Goal: Information Seeking & Learning: Learn about a topic

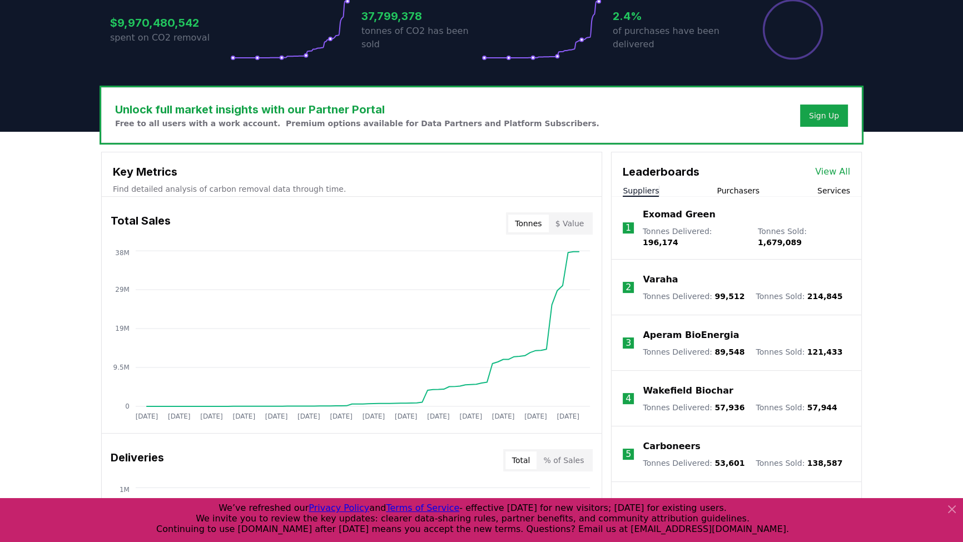
scroll to position [260, 0]
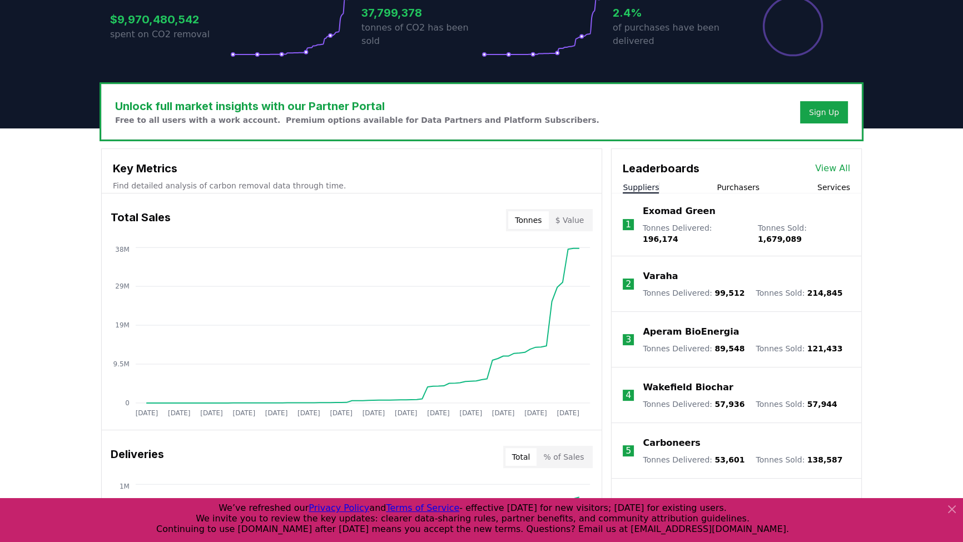
click at [740, 183] on button "Purchasers" at bounding box center [737, 187] width 43 height 11
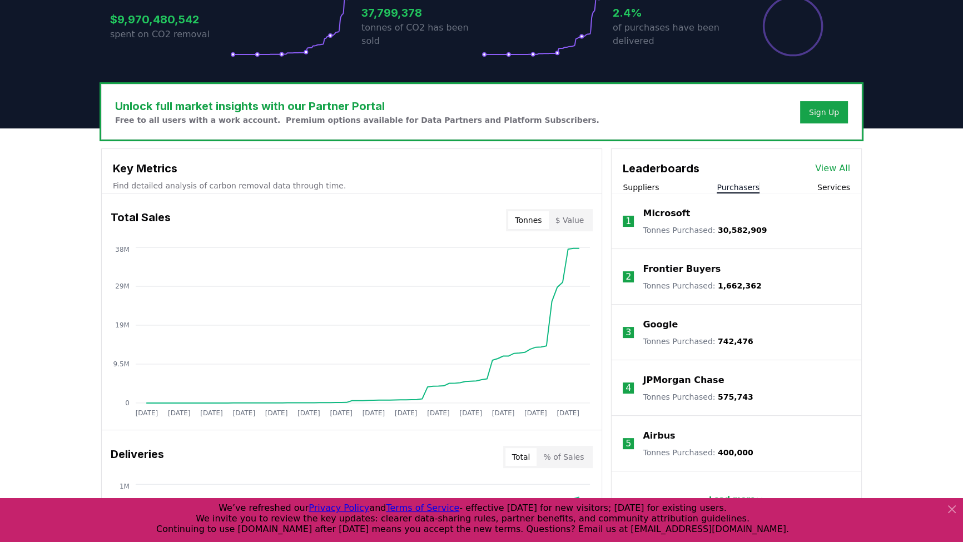
click at [646, 187] on button "Suppliers" at bounding box center [640, 187] width 36 height 11
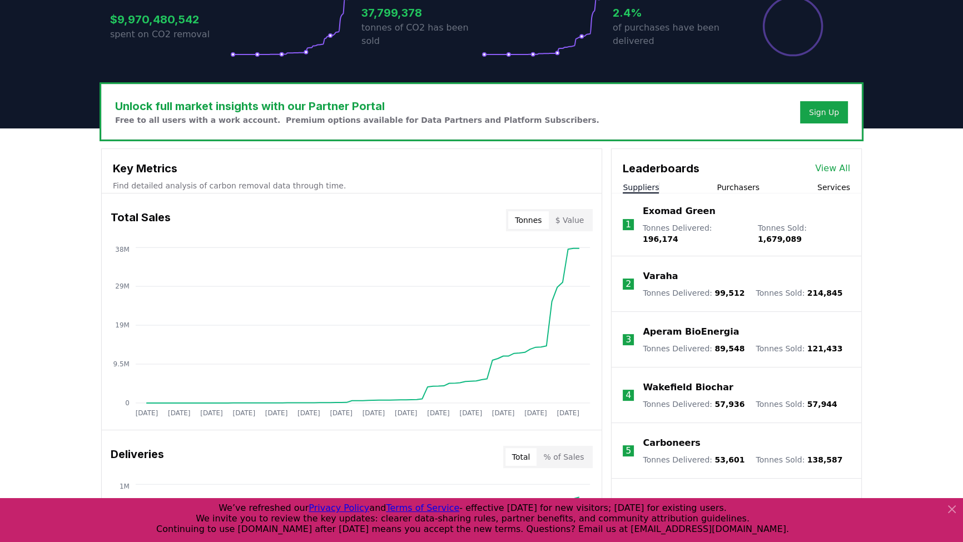
click at [836, 168] on link "View All" at bounding box center [832, 168] width 35 height 13
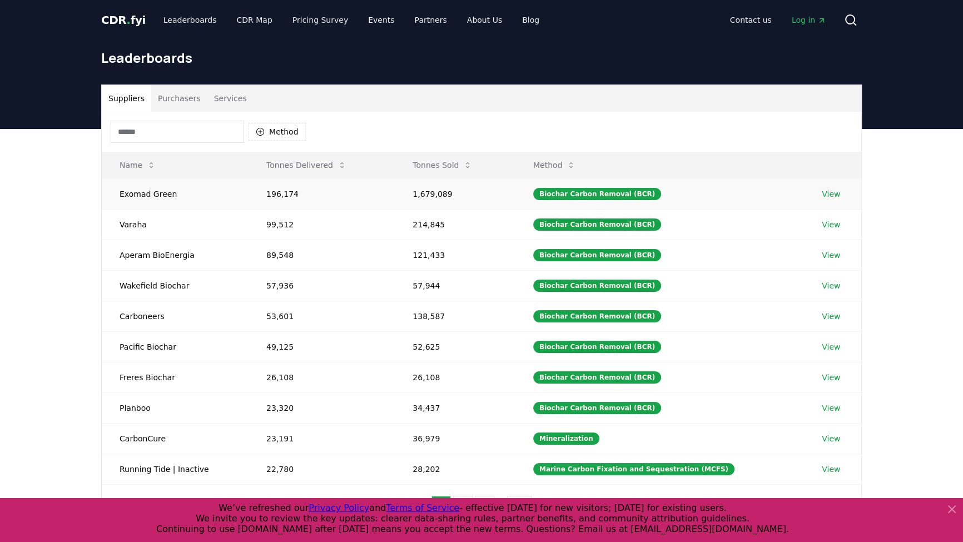
click at [828, 195] on link "View" at bounding box center [830, 193] width 18 height 11
click at [825, 222] on link "View" at bounding box center [830, 224] width 18 height 11
click at [828, 192] on link "View" at bounding box center [830, 193] width 18 height 11
